Goal: Information Seeking & Learning: Find contact information

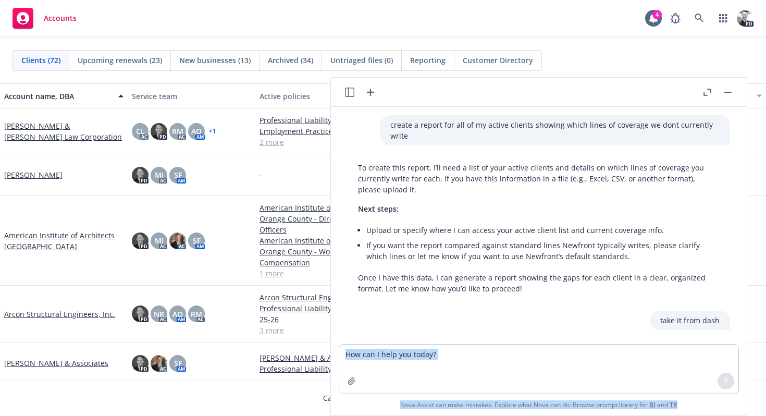
scroll to position [366, 0]
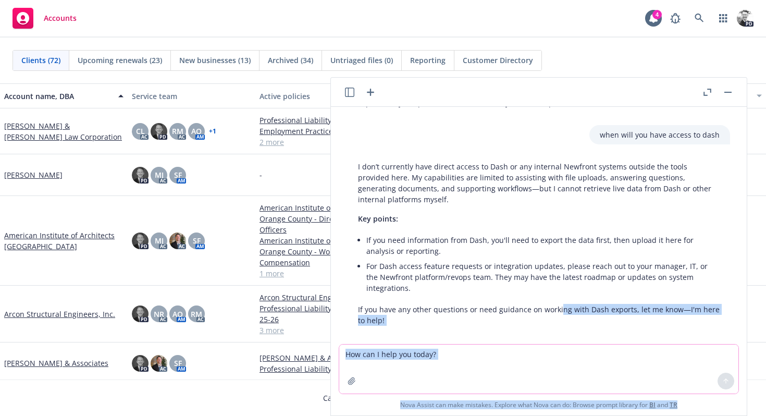
click at [475, 353] on textarea at bounding box center [538, 368] width 399 height 49
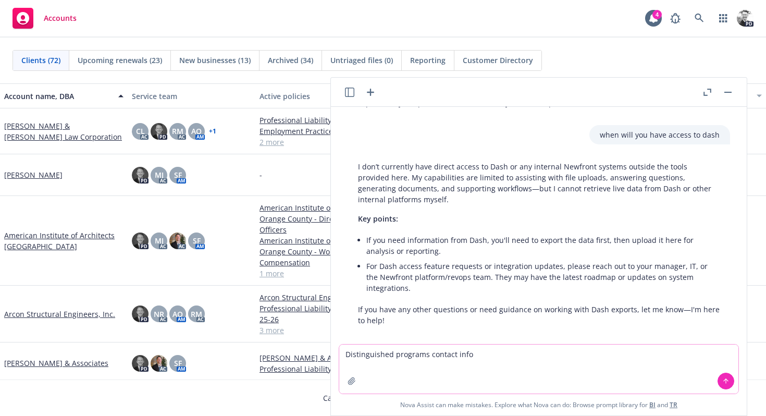
type textarea "Distinguished programs contact info?"
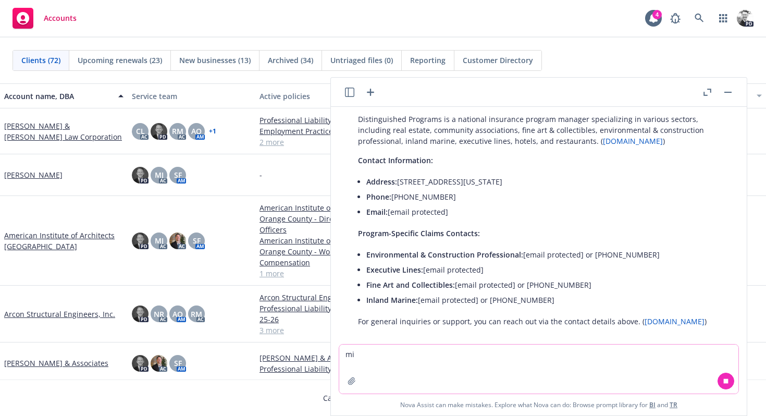
scroll to position [631, 0]
type textarea "m"
paste textarea "[PERSON_NAME]"
type textarea "G"
type textarea "n"
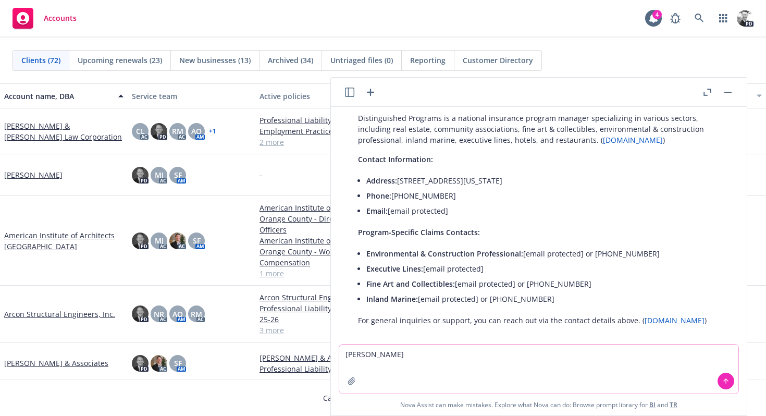
type textarea "[PERSON_NAME]"
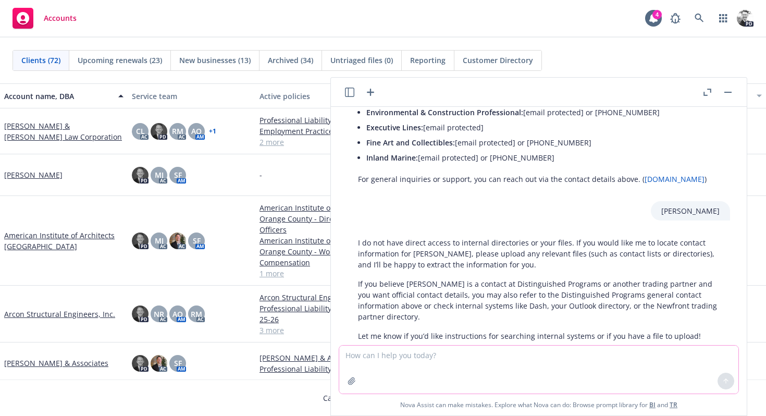
scroll to position [787, 0]
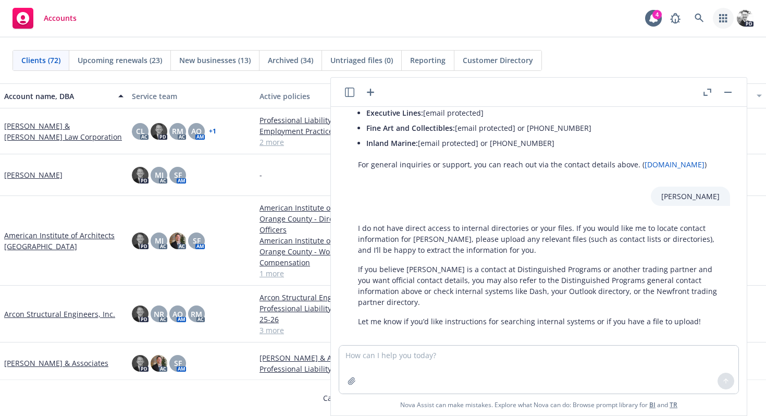
click at [727, 21] on link "button" at bounding box center [722, 18] width 21 height 21
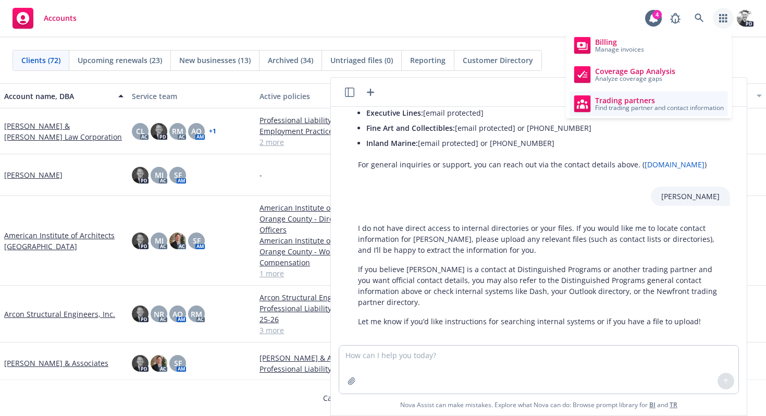
click at [651, 98] on span "Trading partners" at bounding box center [659, 100] width 129 height 8
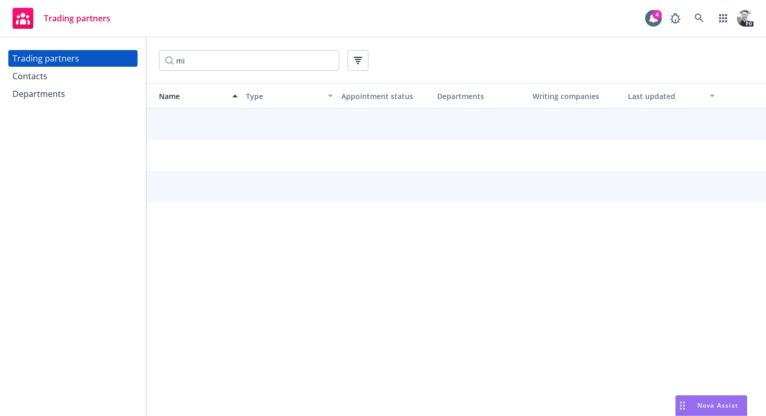
type input "m"
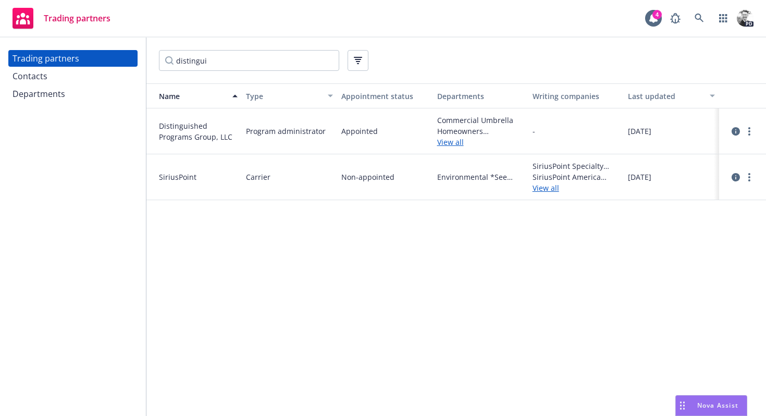
type input "distingui"
click at [454, 145] on link "View all" at bounding box center [480, 141] width 87 height 11
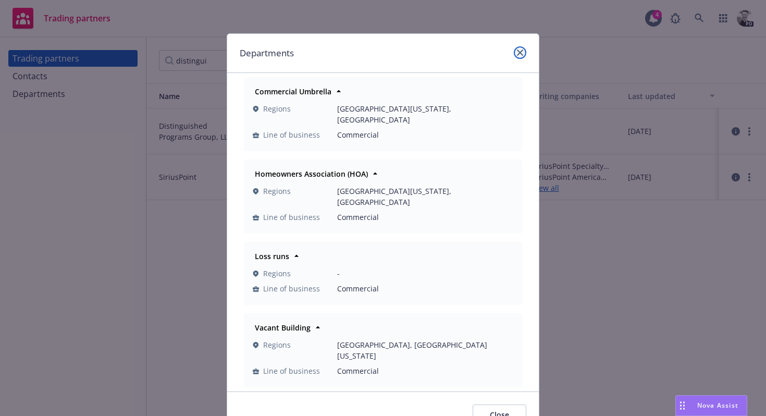
click at [519, 54] on icon "close" at bounding box center [520, 52] width 6 height 6
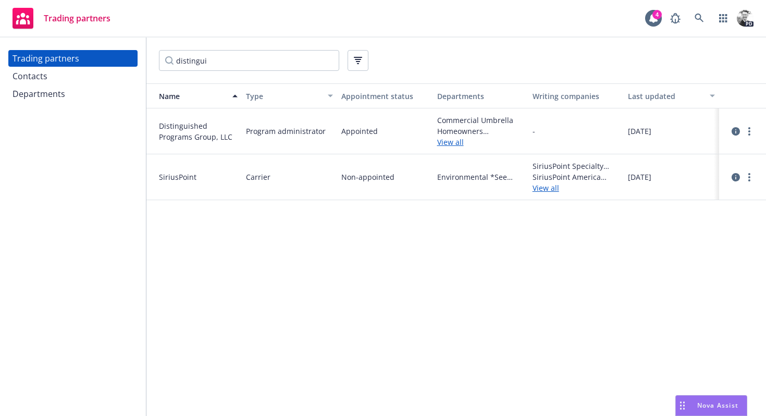
click at [70, 19] on span "Trading partners" at bounding box center [77, 18] width 67 height 8
click at [26, 21] on icon at bounding box center [23, 18] width 14 height 11
